Goal: Transaction & Acquisition: Purchase product/service

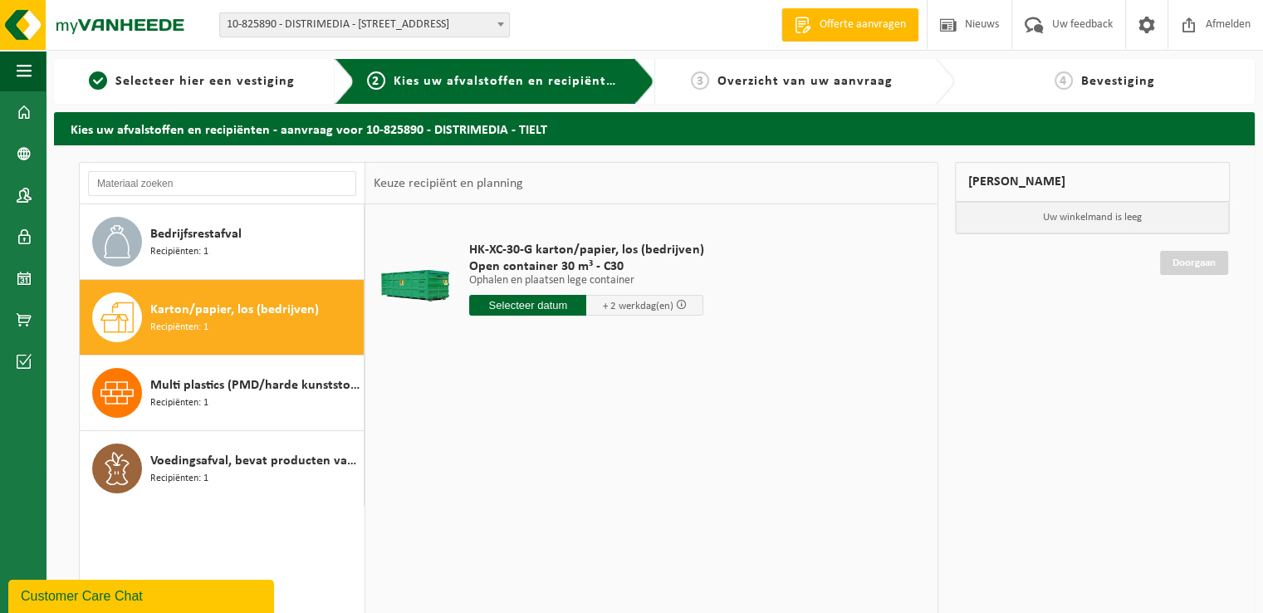
click at [544, 306] on input "text" at bounding box center [527, 305] width 117 height 21
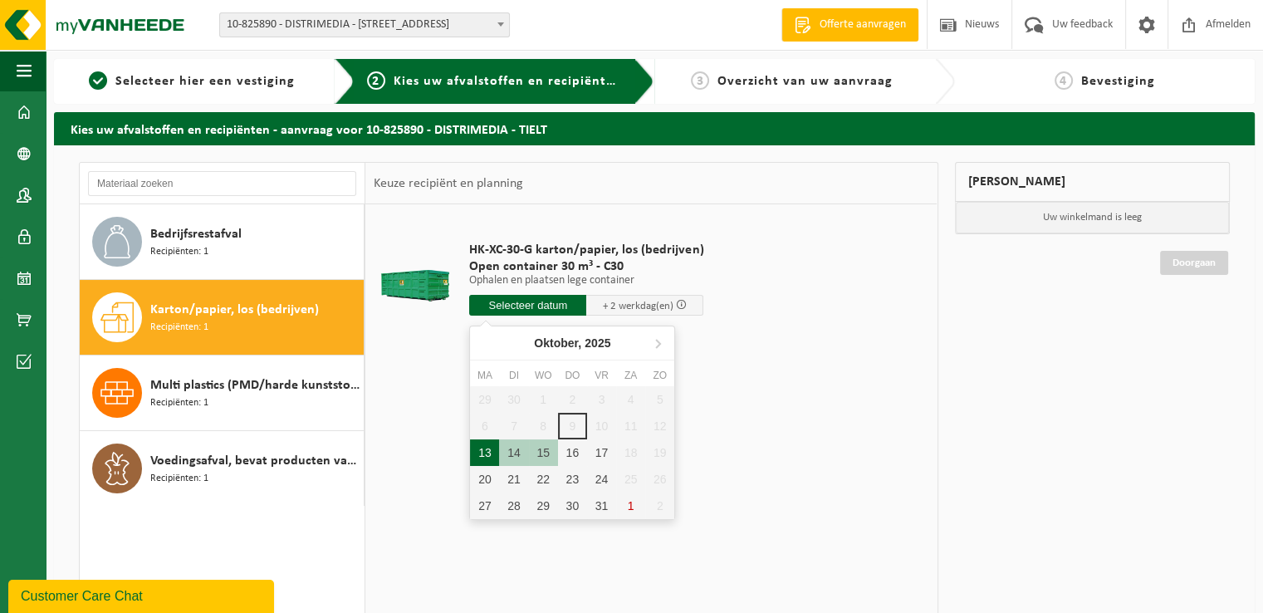
click at [485, 455] on div "13" at bounding box center [484, 452] width 29 height 27
type input "Van 2025-10-13"
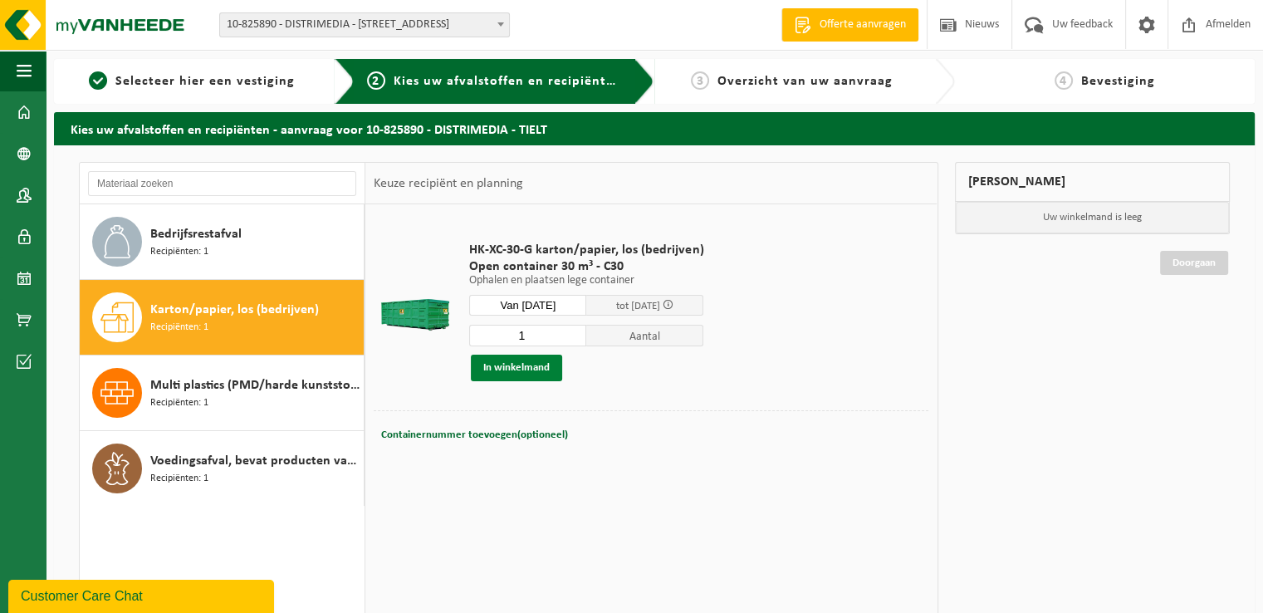
click at [536, 374] on button "In winkelmand" at bounding box center [516, 368] width 91 height 27
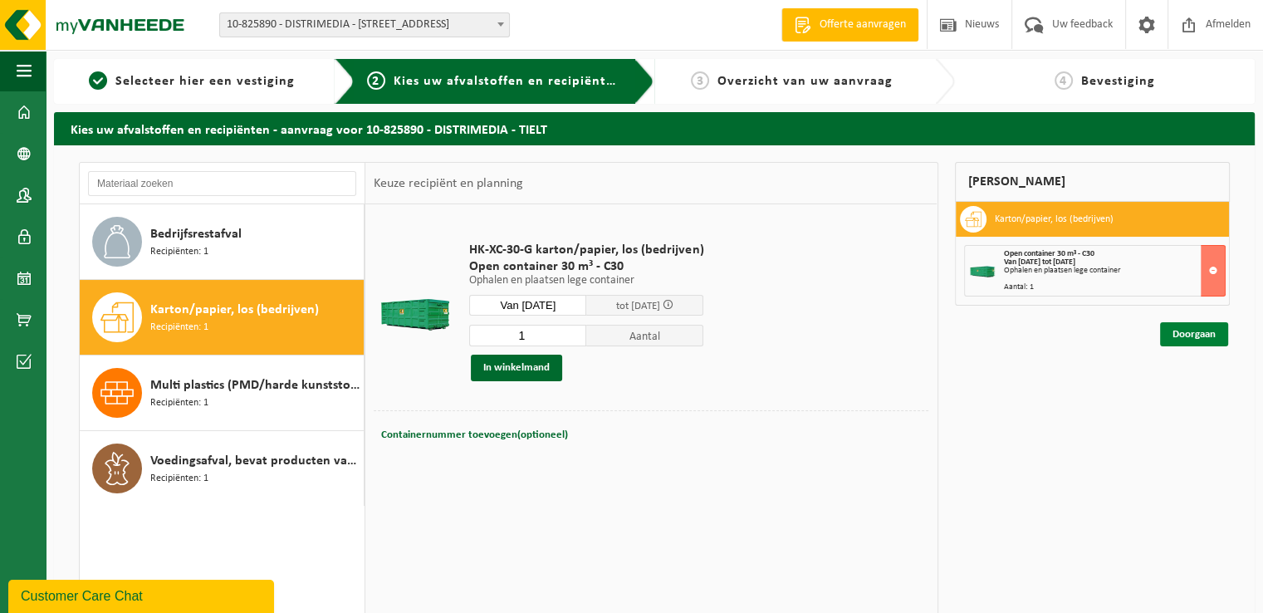
click at [1186, 333] on link "Doorgaan" at bounding box center [1194, 334] width 68 height 24
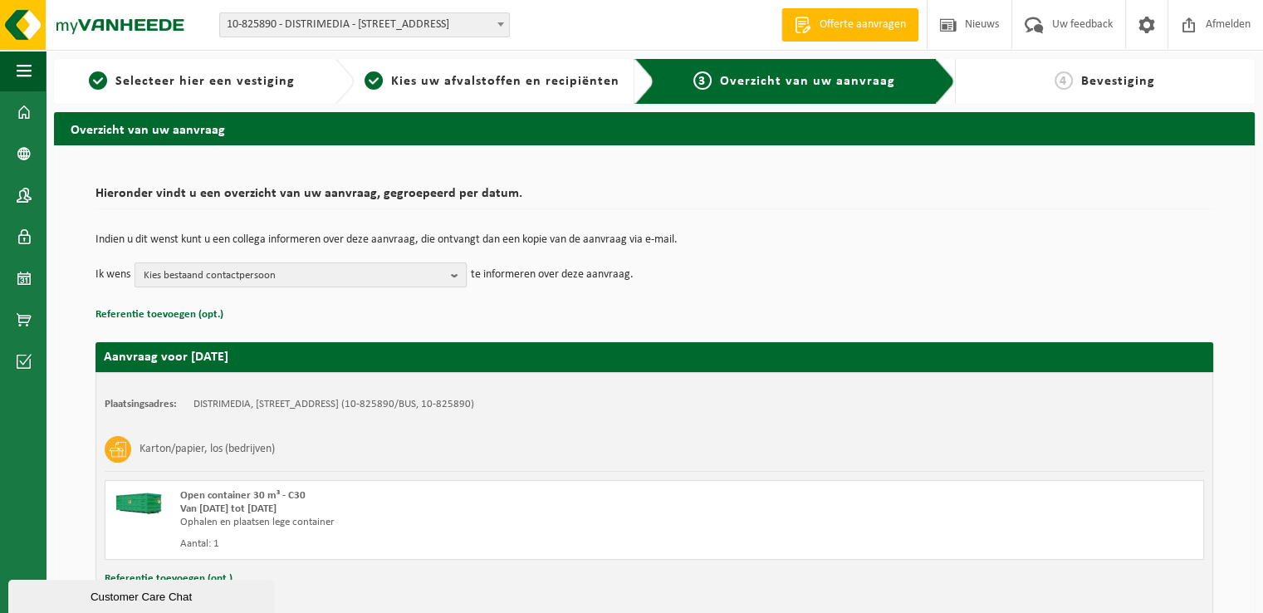
click at [455, 273] on b "button" at bounding box center [458, 274] width 15 height 23
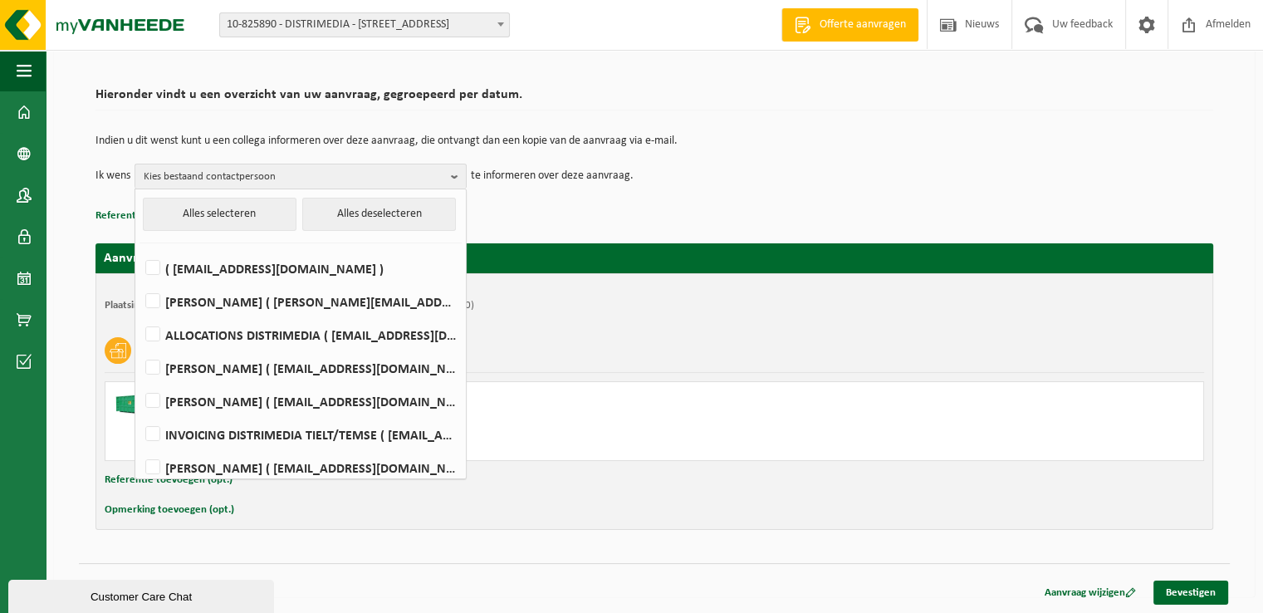
click at [725, 319] on div "Plaatsingsadres: DISTRIMEDIA, 8700 TIELT, MEULEBEEKSESTEENWEG 20 (10-825890/BUS…" at bounding box center [655, 401] width 1118 height 257
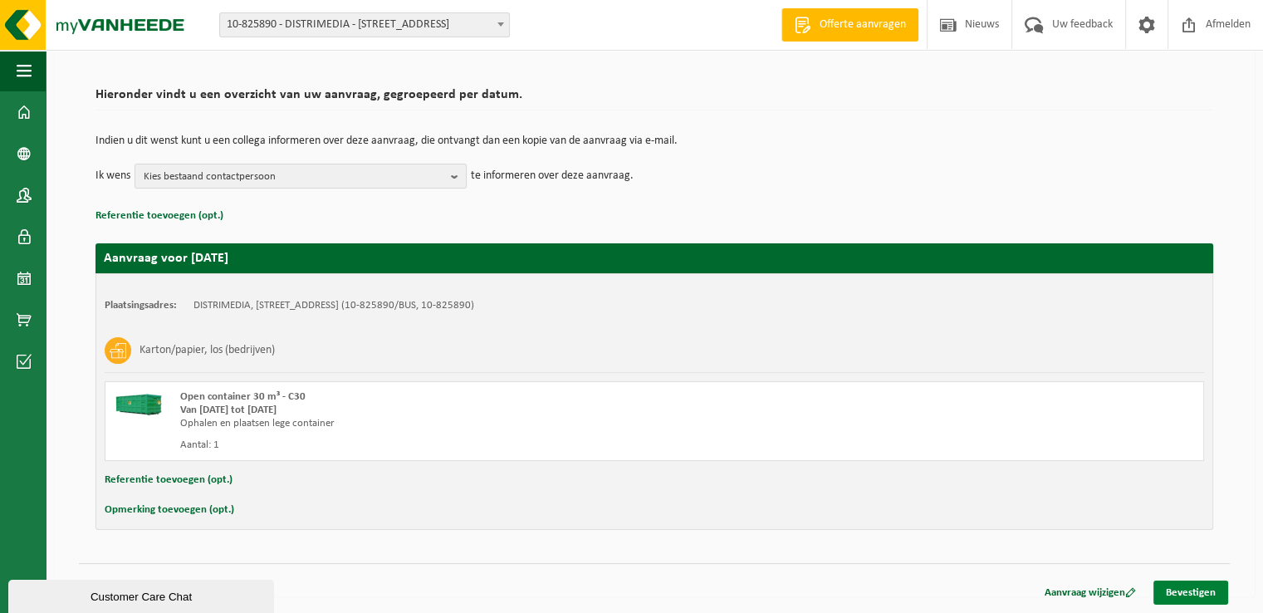
click at [1189, 591] on link "Bevestigen" at bounding box center [1191, 593] width 75 height 24
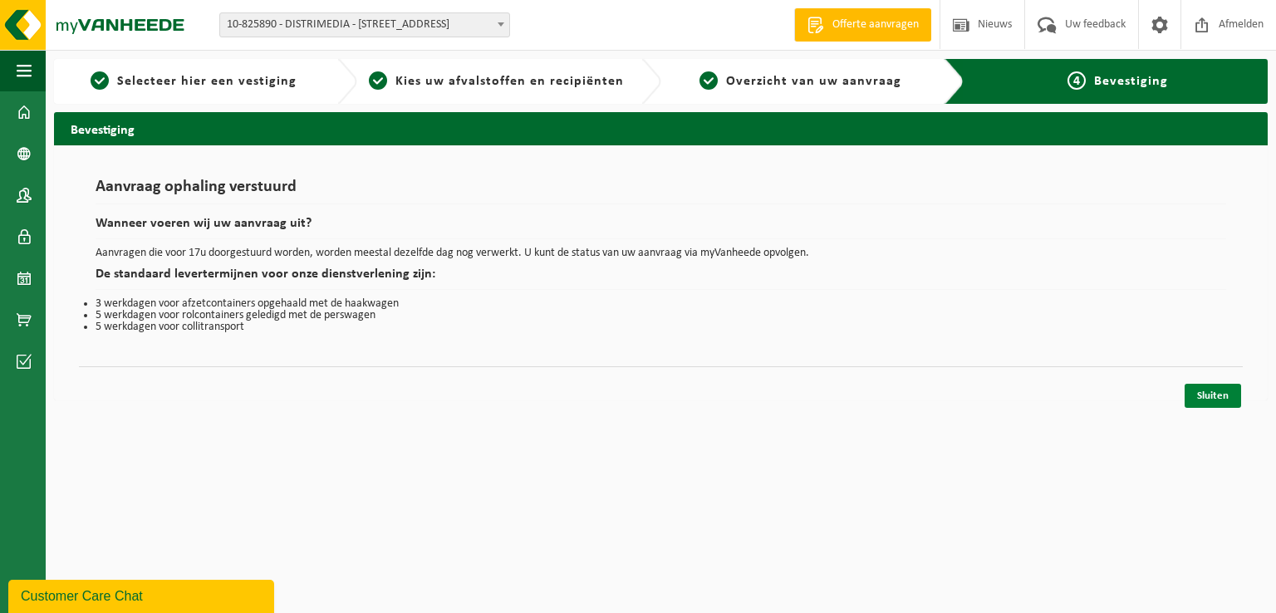
click at [1203, 392] on link "Sluiten" at bounding box center [1212, 396] width 56 height 24
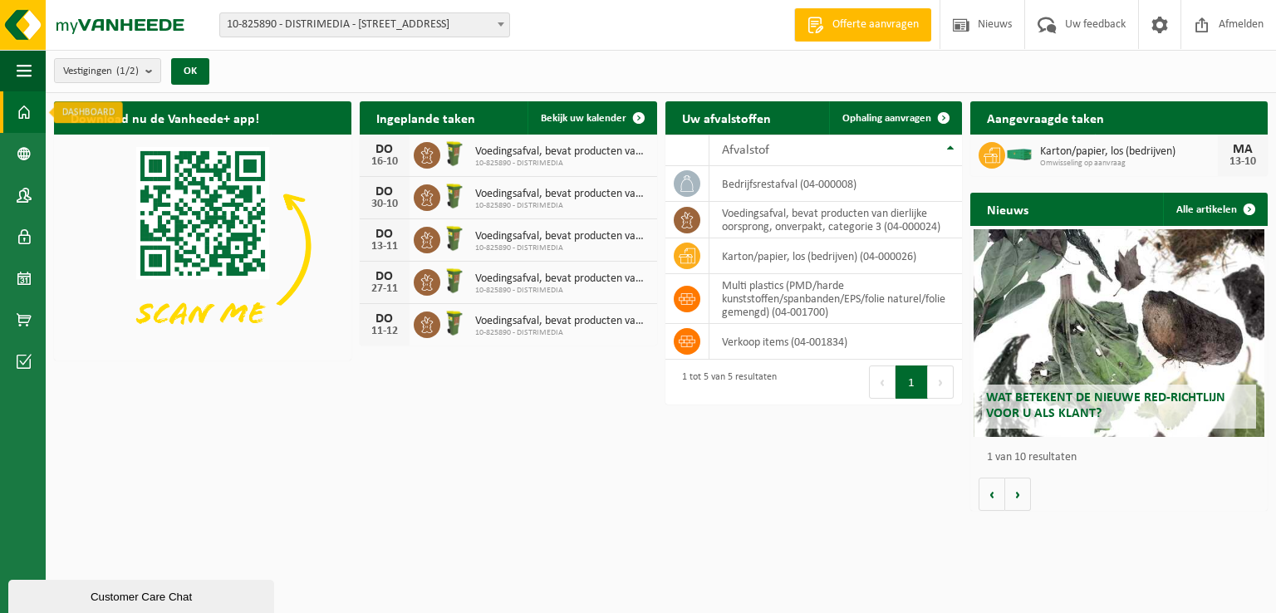
click at [18, 114] on span at bounding box center [24, 112] width 15 height 42
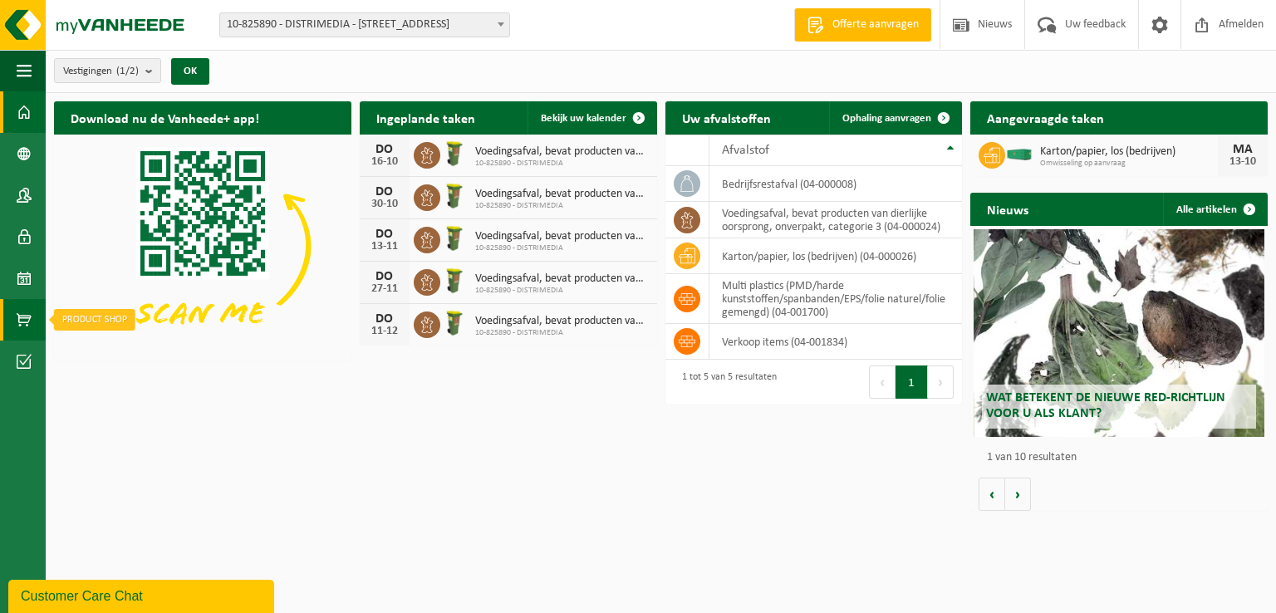
click at [32, 321] on link "Product Shop" at bounding box center [23, 320] width 46 height 42
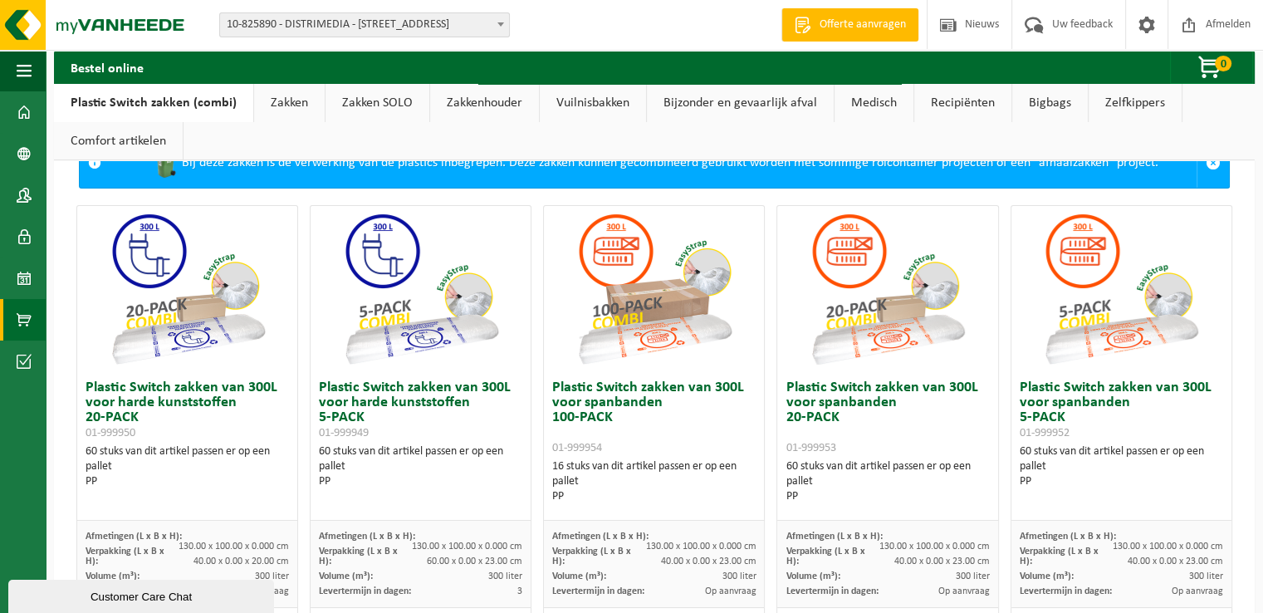
scroll to position [166, 0]
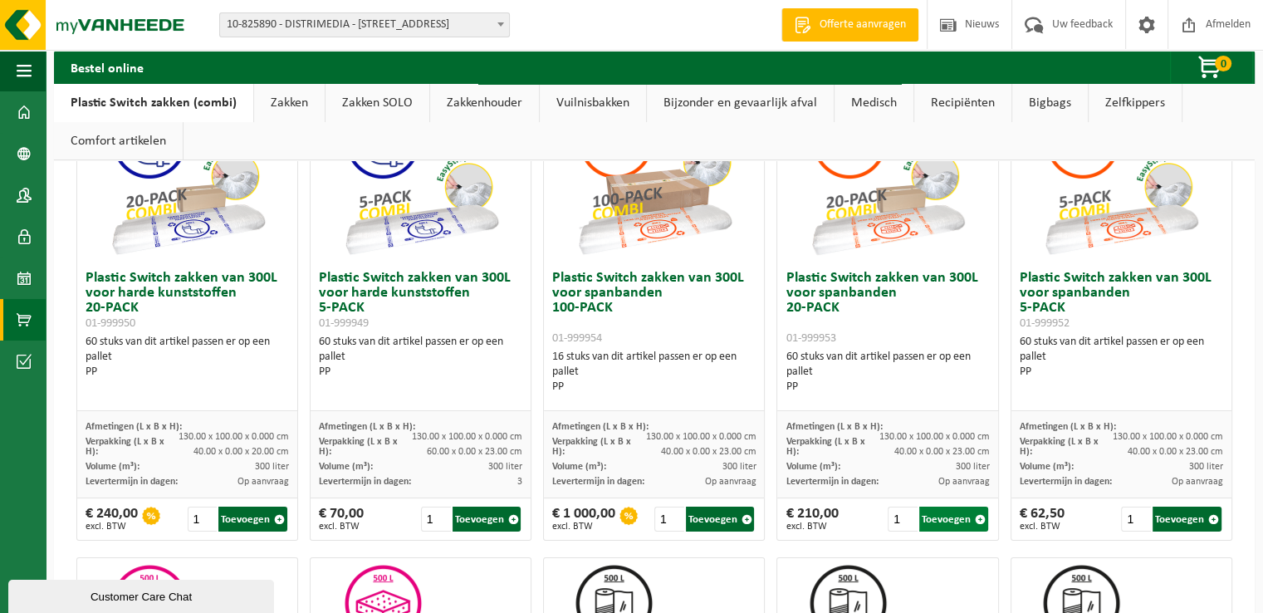
click at [947, 526] on button "Toevoegen" at bounding box center [953, 519] width 69 height 25
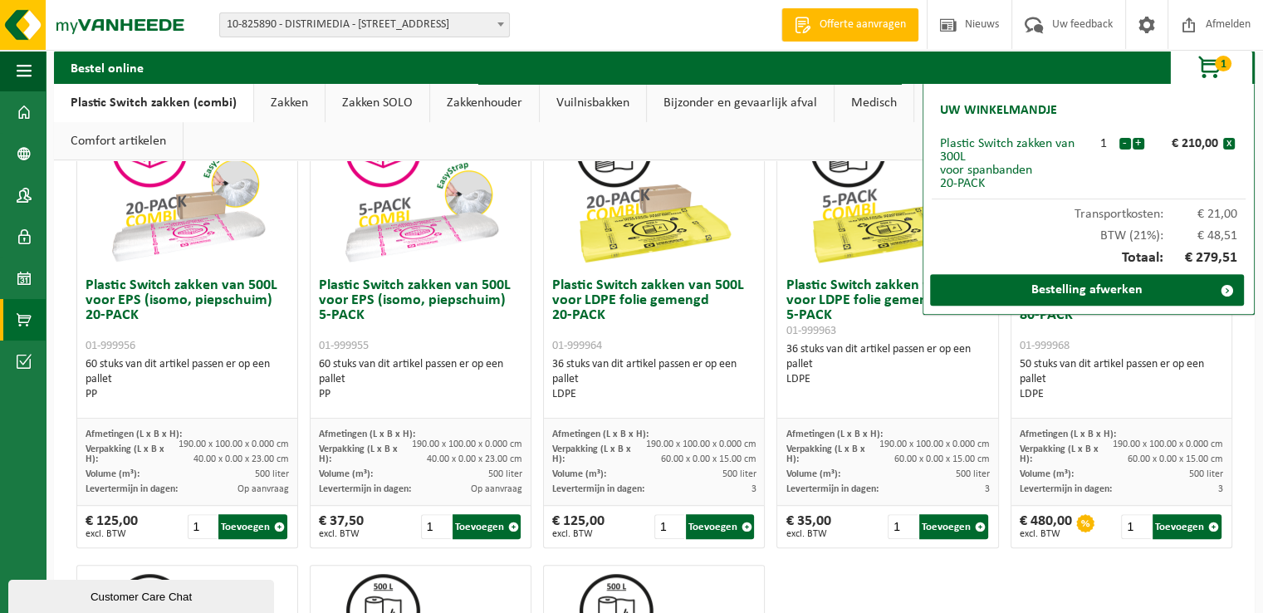
scroll to position [581, 0]
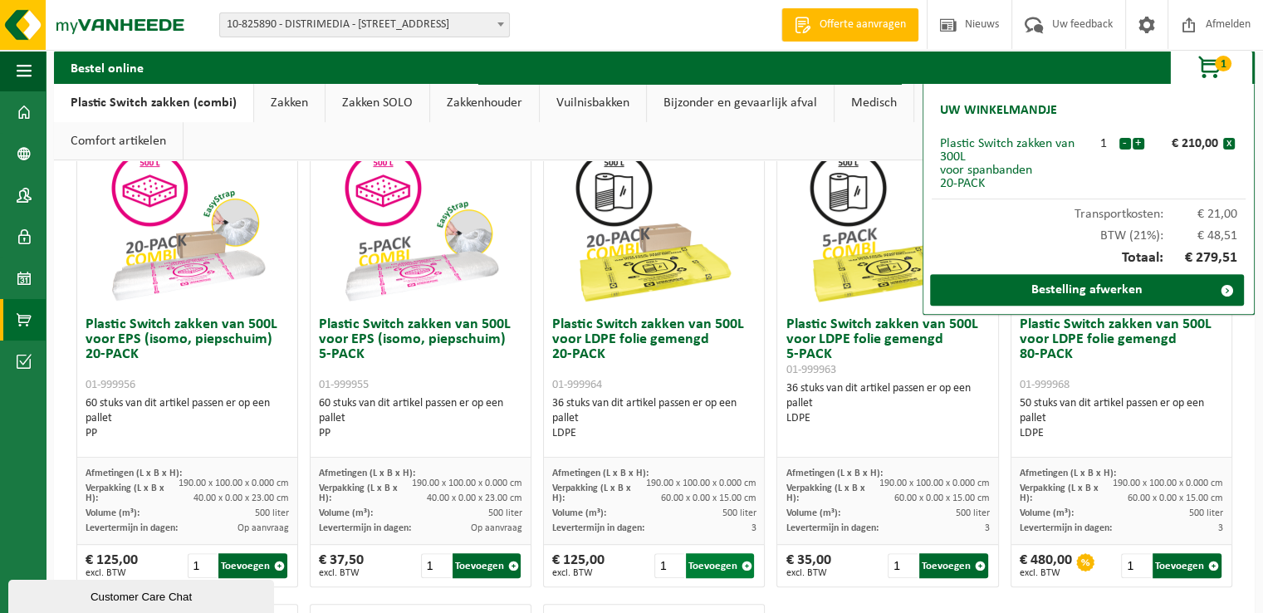
click at [713, 569] on button "Toevoegen" at bounding box center [720, 565] width 69 height 25
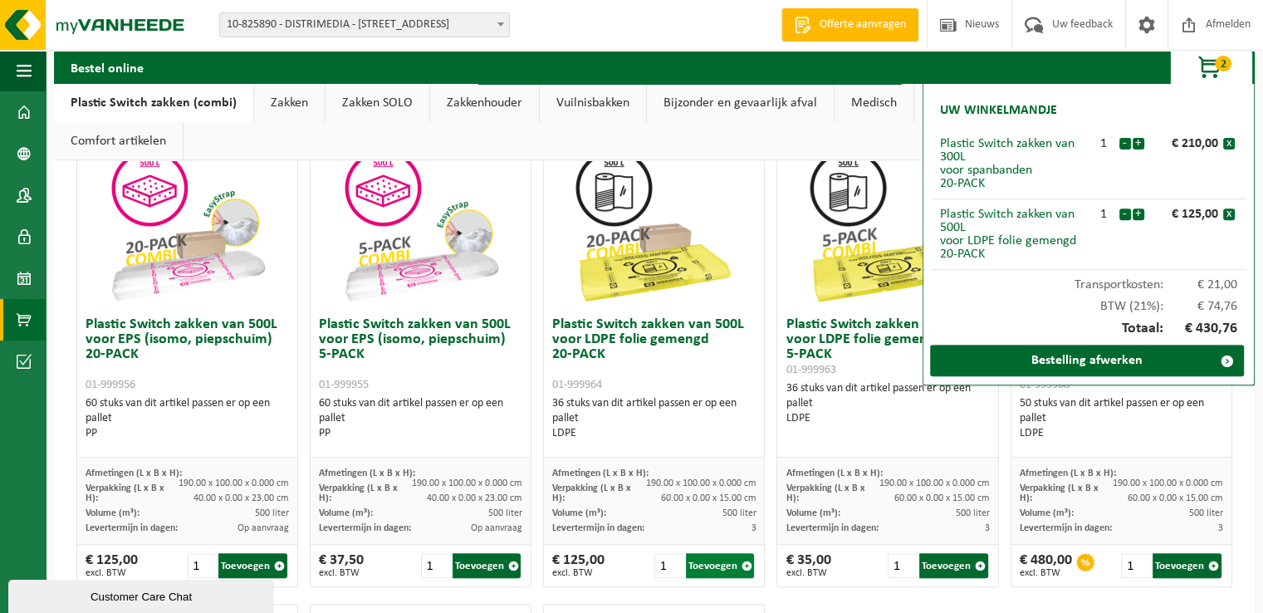
click at [700, 564] on button "Toevoegen" at bounding box center [720, 565] width 69 height 25
click at [1130, 214] on button "-" at bounding box center [1126, 214] width 12 height 12
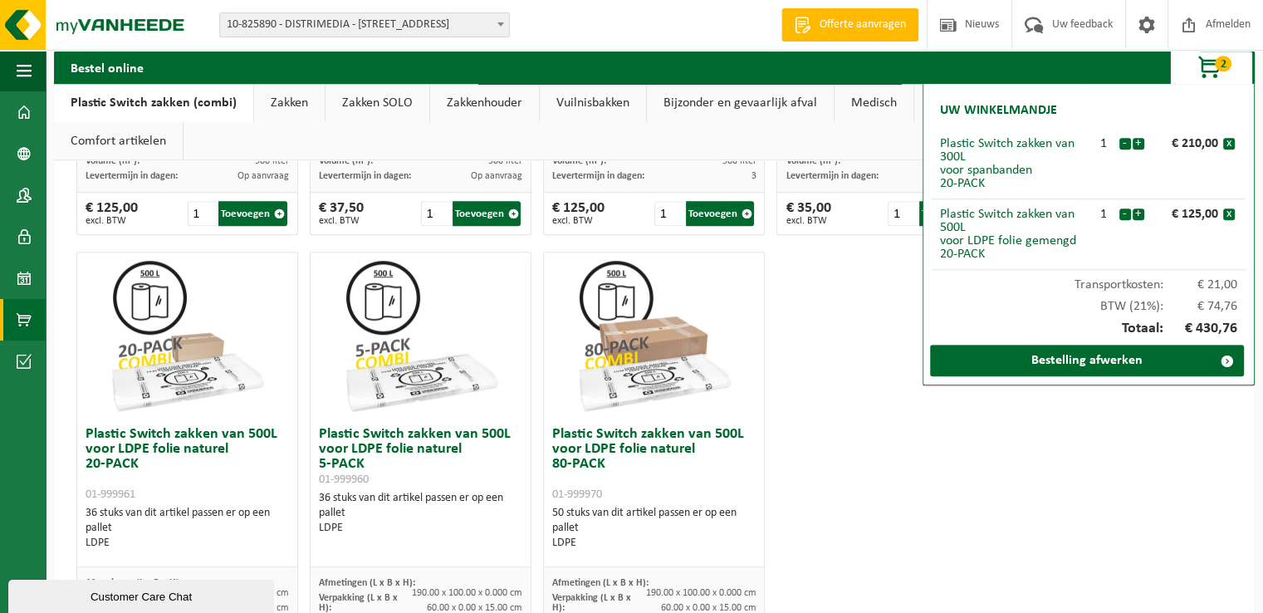
scroll to position [724, 0]
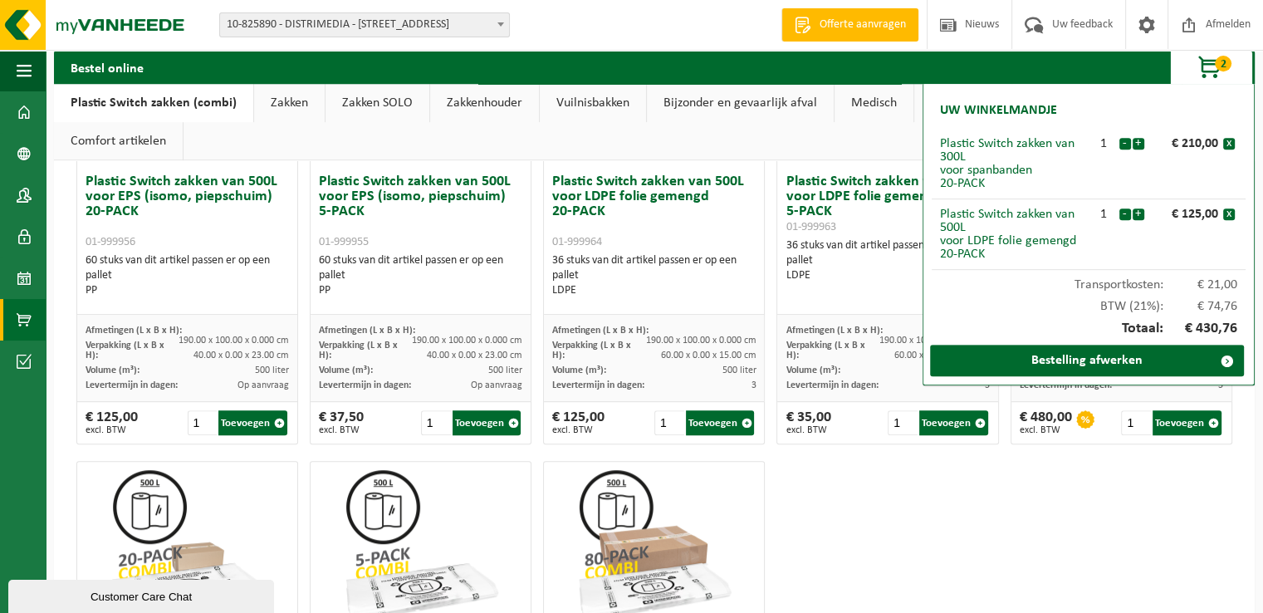
click at [293, 105] on link "Zakken" at bounding box center [289, 103] width 71 height 38
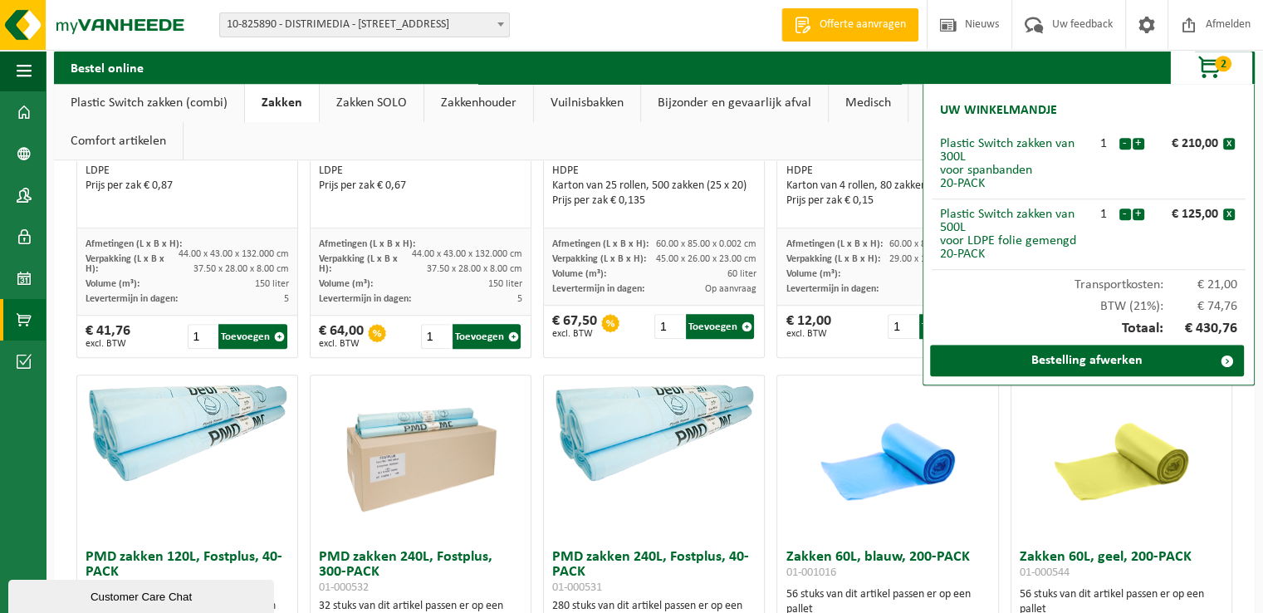
scroll to position [1272, 0]
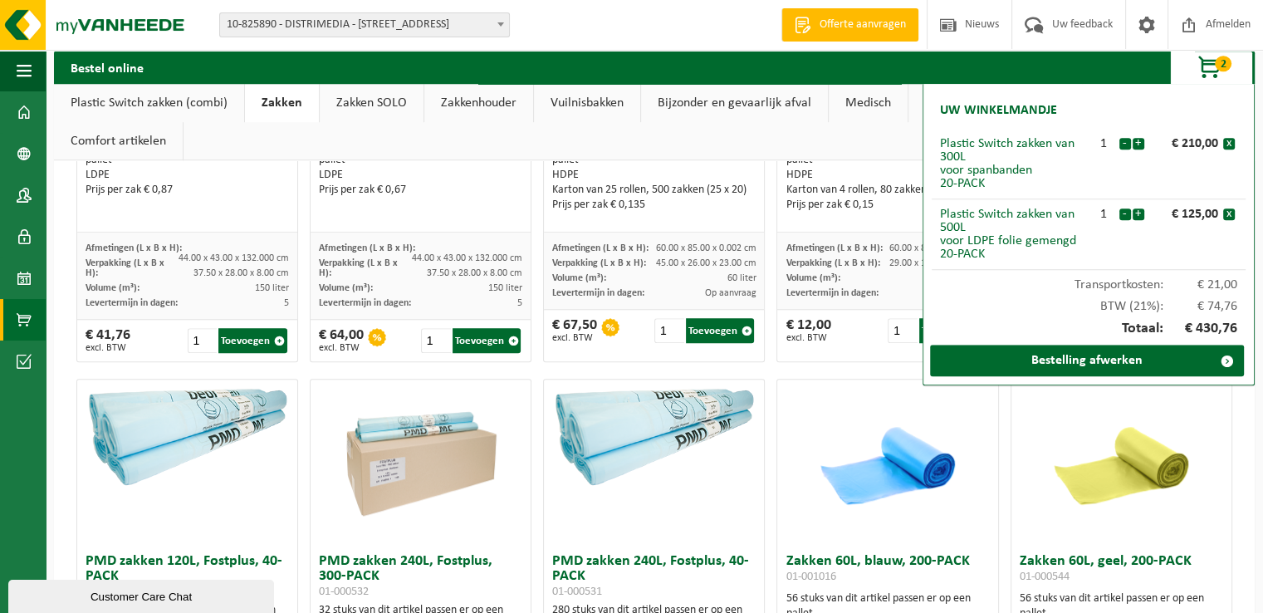
click at [372, 104] on link "Zakken SOLO" at bounding box center [372, 103] width 104 height 38
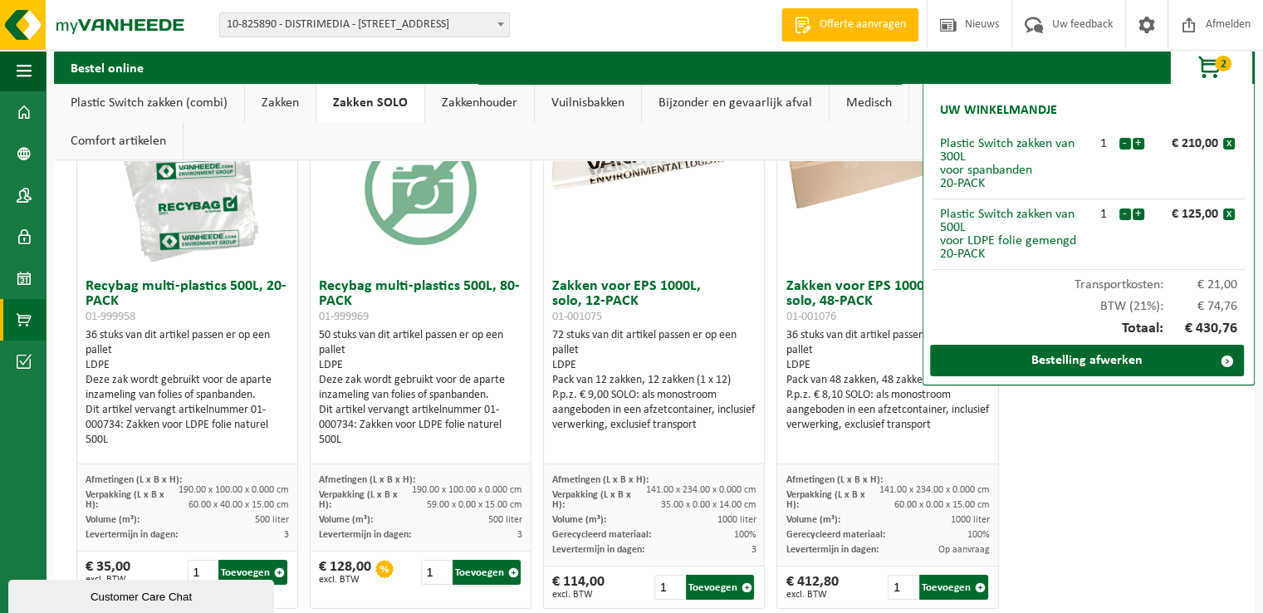
scroll to position [209, 0]
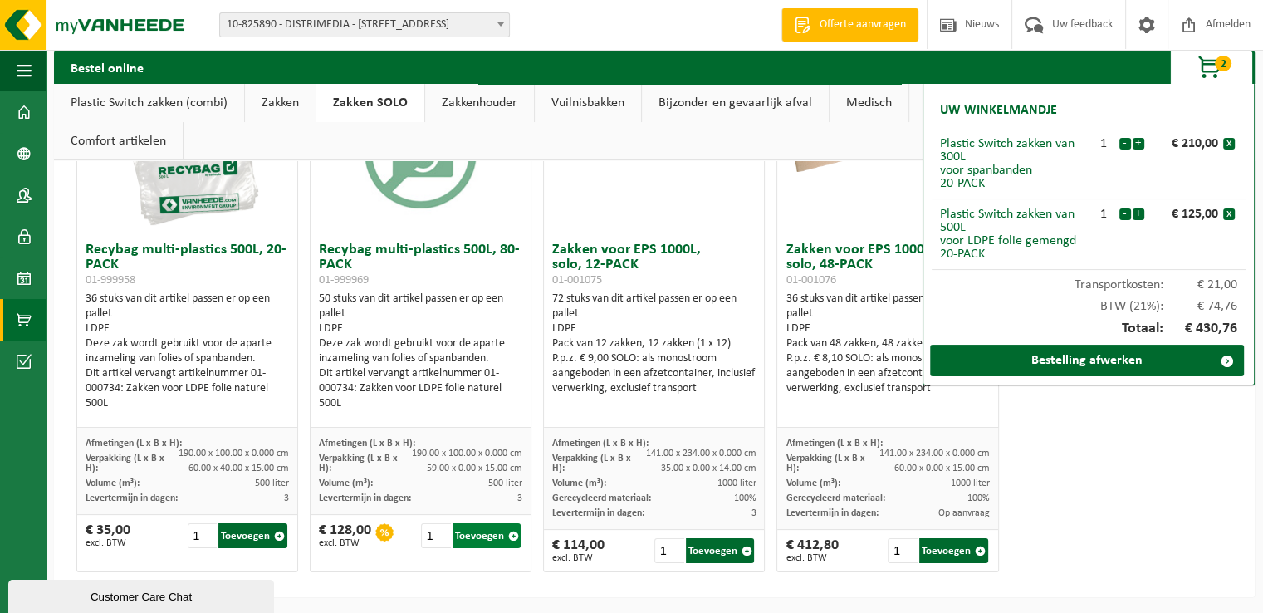
click at [473, 532] on button "Toevoegen" at bounding box center [487, 535] width 69 height 25
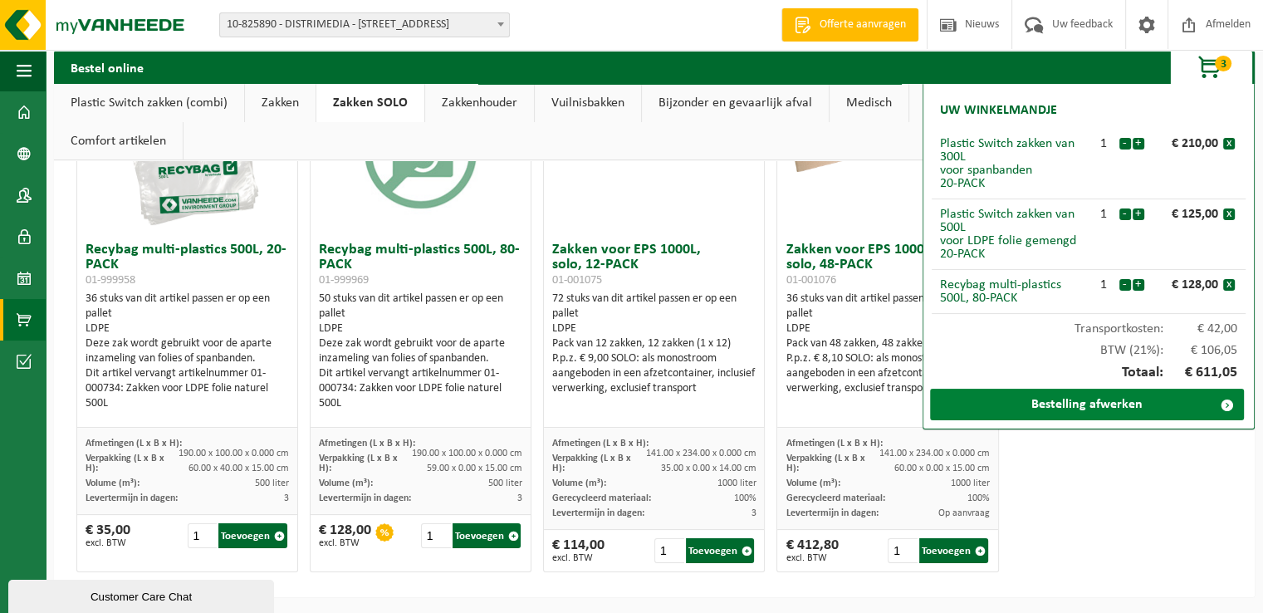
click at [1100, 405] on link "Bestelling afwerken" at bounding box center [1087, 405] width 314 height 32
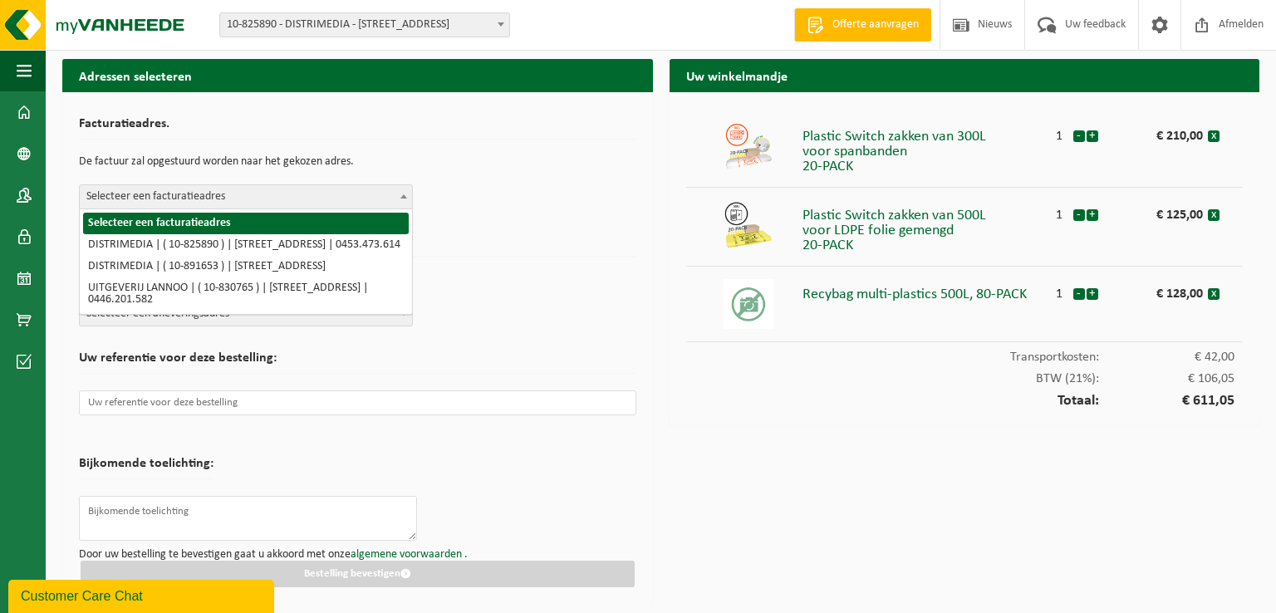
click at [402, 194] on b at bounding box center [403, 196] width 7 height 4
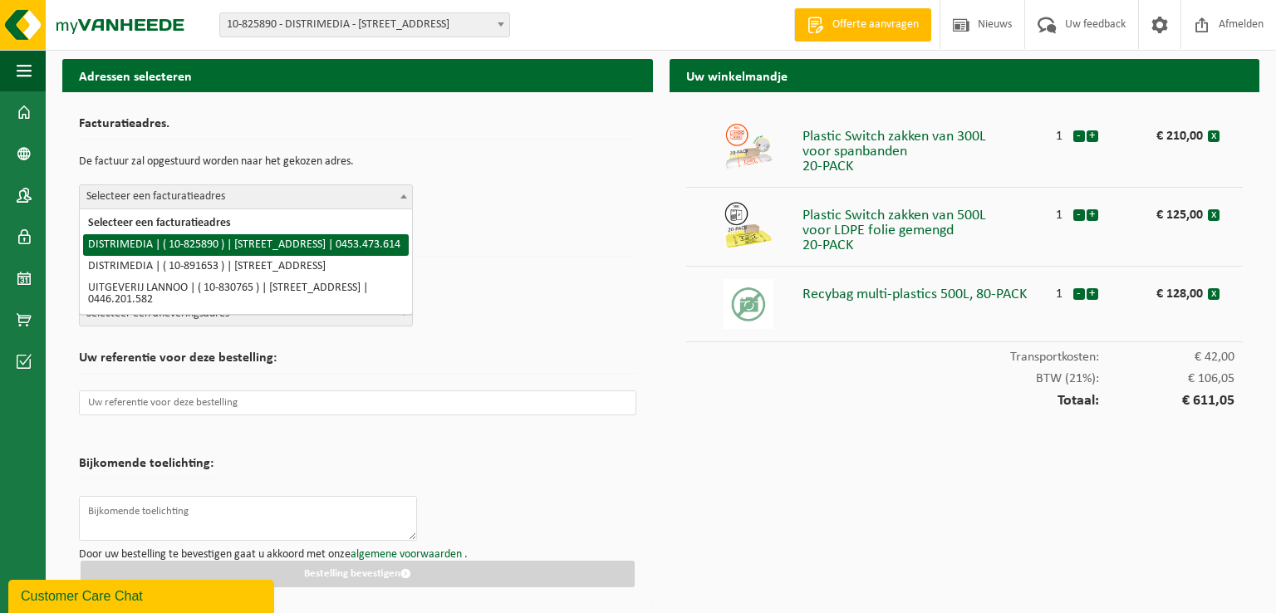
select select "89330"
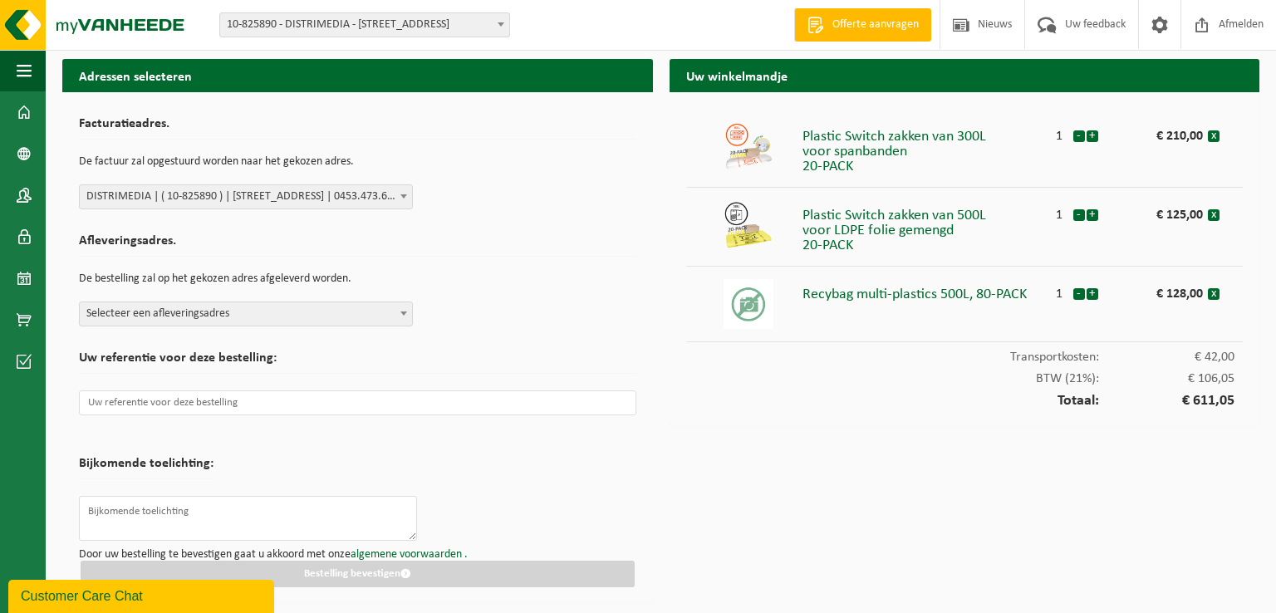
click at [405, 312] on b at bounding box center [403, 313] width 7 height 4
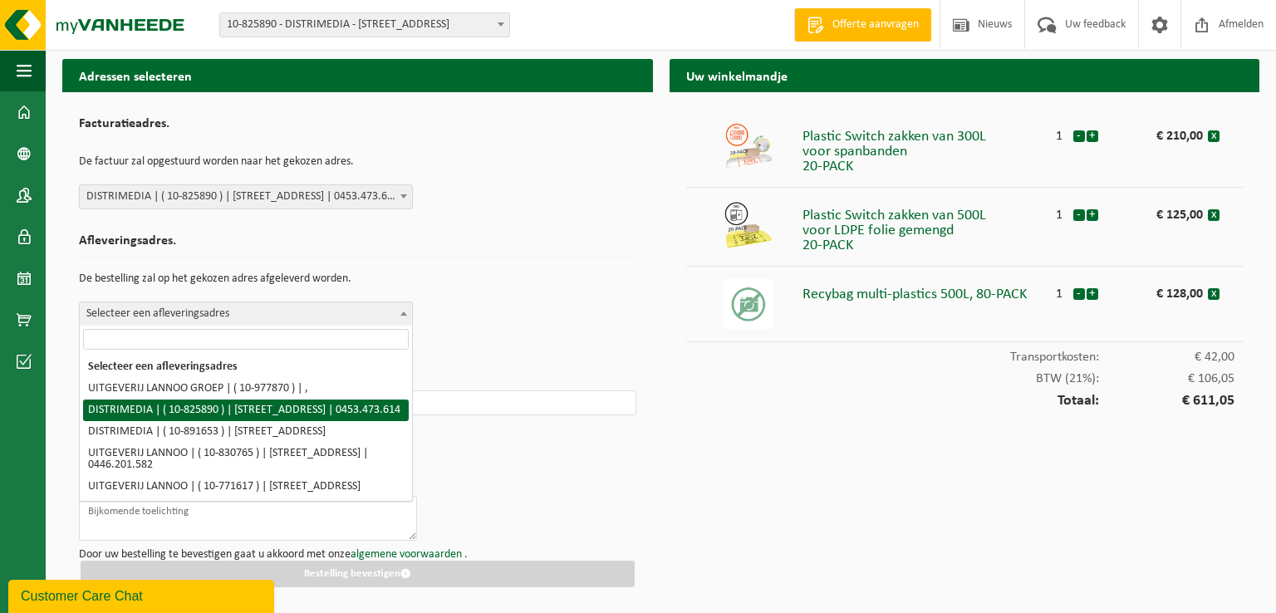
select select "89330"
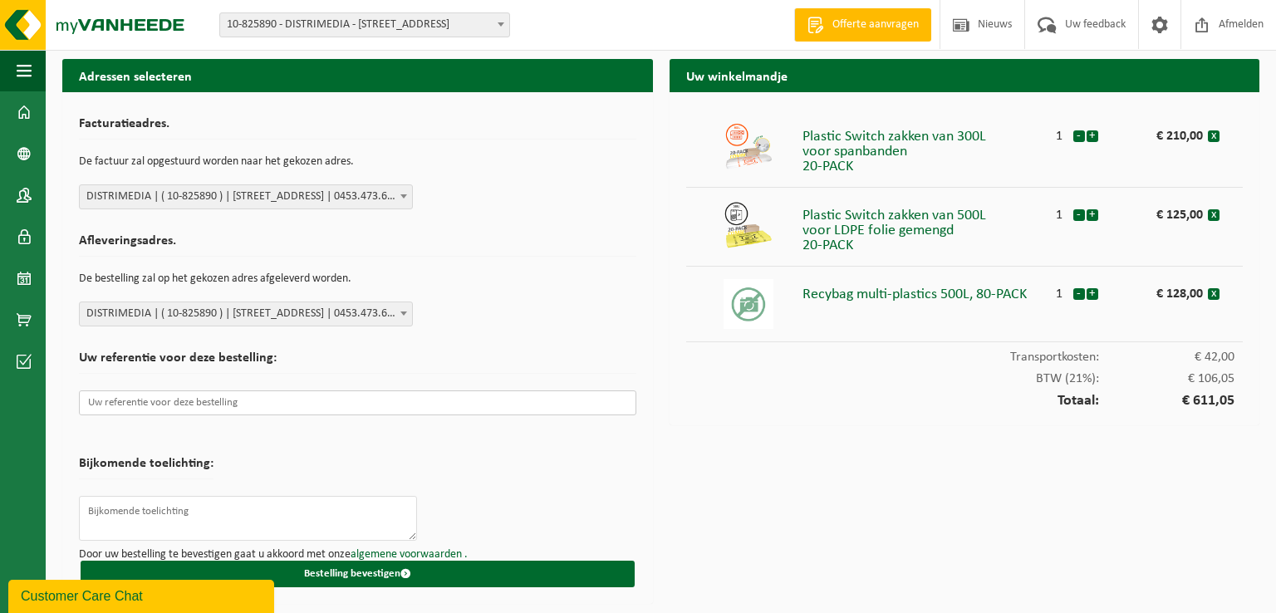
click at [113, 405] on input "text" at bounding box center [357, 402] width 557 height 25
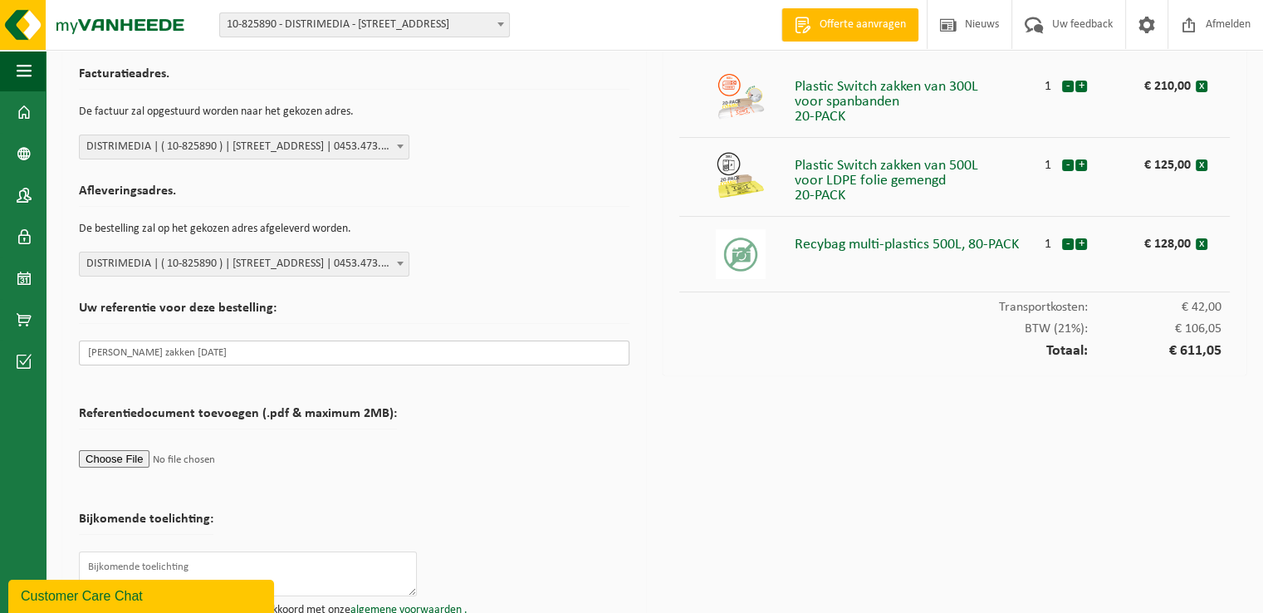
scroll to position [101, 0]
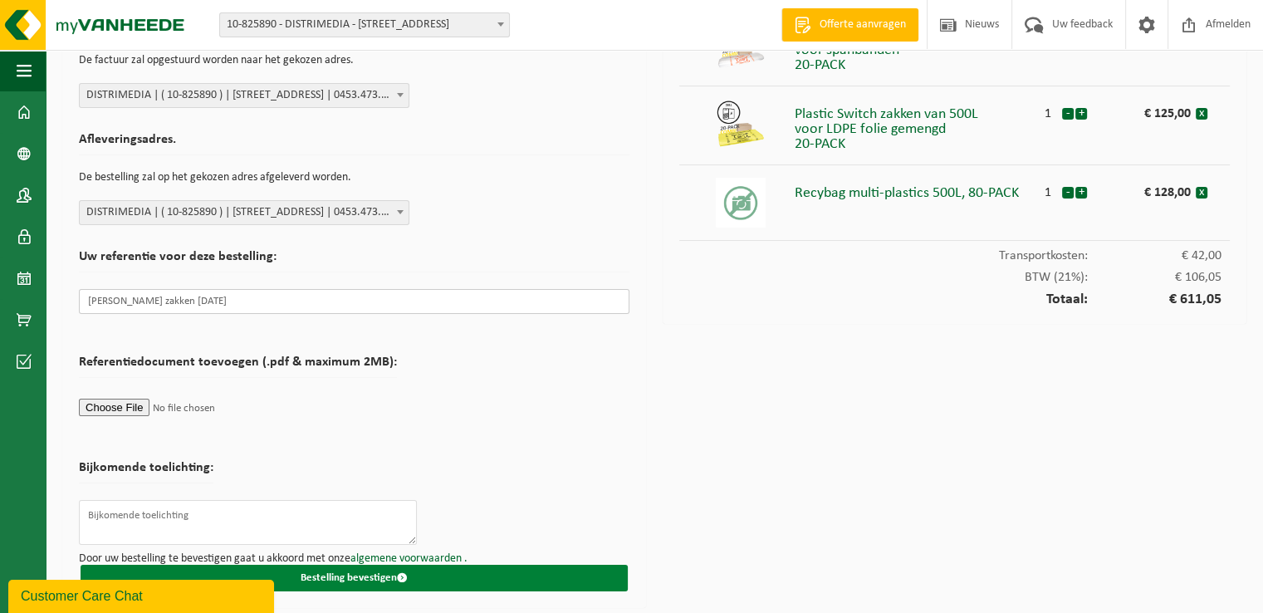
type input "Caroline Mortier zakken okt 2025"
click at [375, 575] on button "Bestelling bevestigen" at bounding box center [354, 578] width 547 height 27
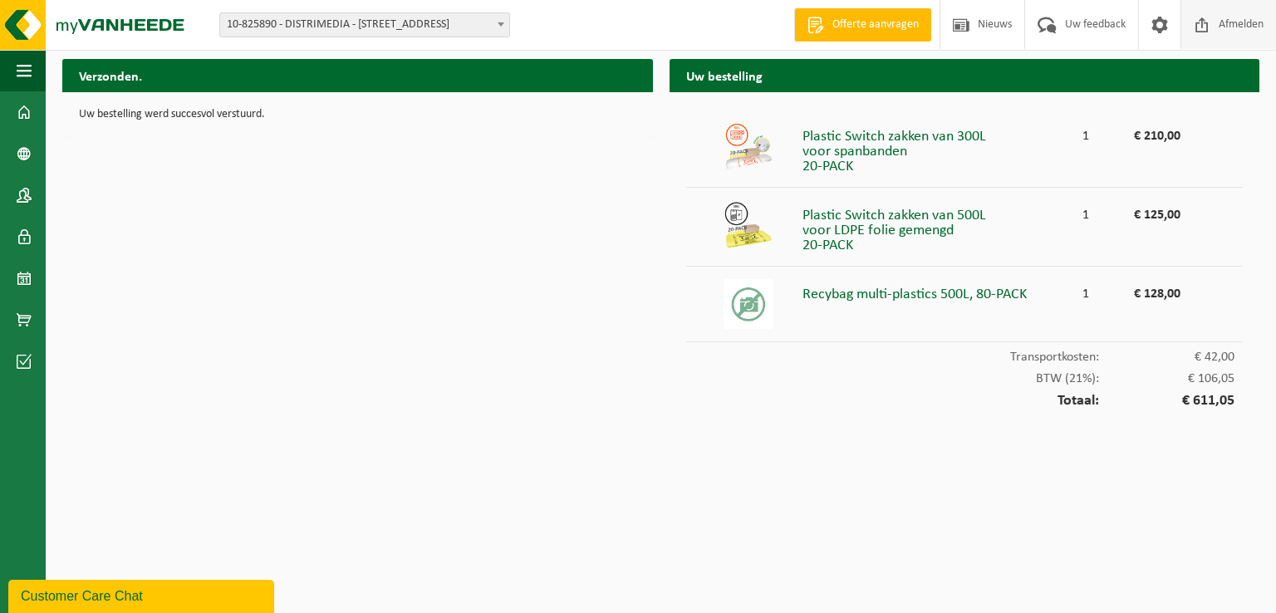
click at [1206, 27] on span at bounding box center [1201, 24] width 25 height 49
